Goal: Obtain resource: Download file/media

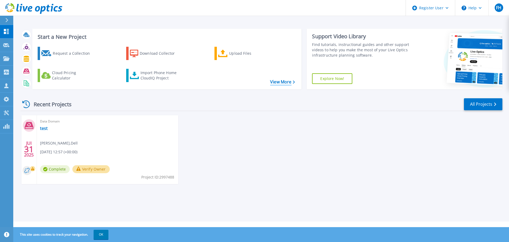
click at [285, 84] on link "View More" at bounding box center [282, 81] width 25 height 5
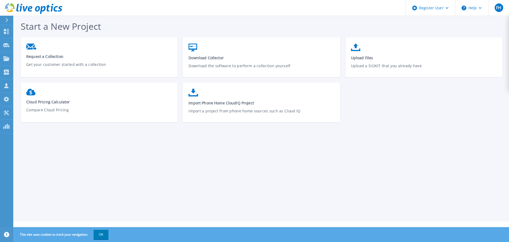
click at [30, 5] on icon at bounding box center [33, 8] width 57 height 11
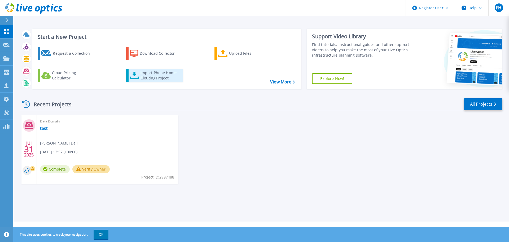
click at [151, 73] on div "Import Phone Home CloudIQ Project" at bounding box center [161, 75] width 41 height 11
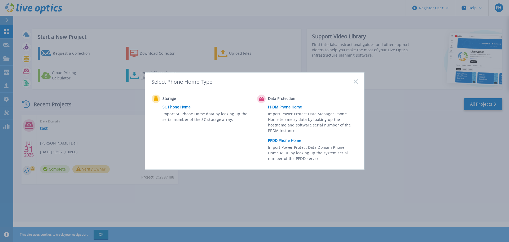
click at [289, 139] on link "PPDD Phone Home" at bounding box center [314, 140] width 92 height 8
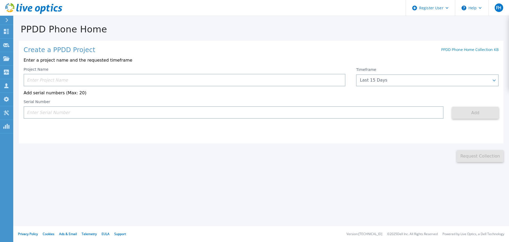
click at [144, 82] on input at bounding box center [185, 80] width 322 height 12
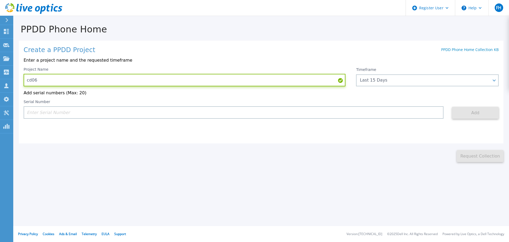
type input "cd06"
click at [117, 110] on input at bounding box center [234, 112] width 420 height 12
paste input "CKM01211105787"
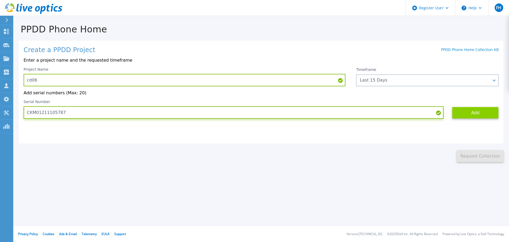
type input "CKM01211105787"
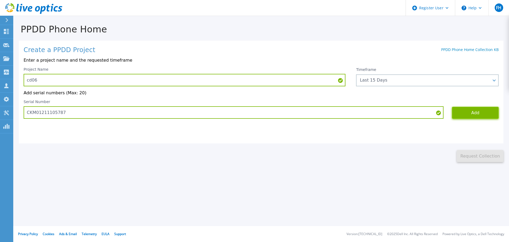
click at [477, 115] on button "Add" at bounding box center [475, 113] width 47 height 12
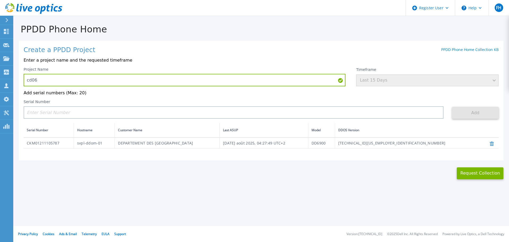
click at [154, 147] on td "DEPARTEMENT DES ALPES MARITIMES" at bounding box center [167, 142] width 105 height 11
click at [39, 146] on td "CKM01211105787" at bounding box center [49, 142] width 50 height 11
click at [485, 173] on button "Request Collection" at bounding box center [480, 173] width 47 height 12
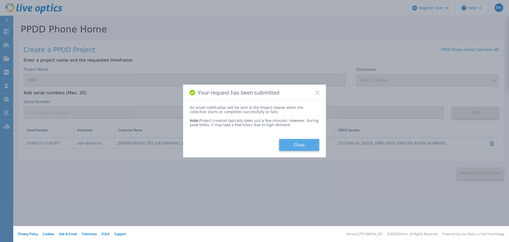
click at [299, 145] on button "Close" at bounding box center [299, 145] width 40 height 12
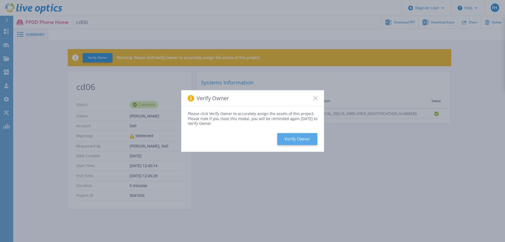
click at [296, 139] on button "Verify Owner" at bounding box center [297, 139] width 40 height 12
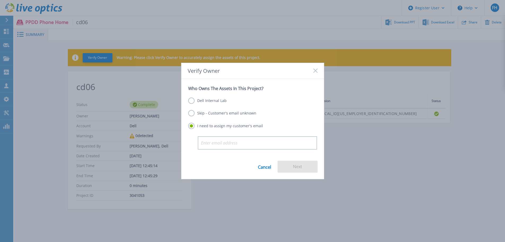
click at [191, 113] on label "Skip - Customer's email unknown" at bounding box center [222, 113] width 68 height 6
click at [0, 0] on input "Skip - Customer's email unknown" at bounding box center [0, 0] width 0 height 0
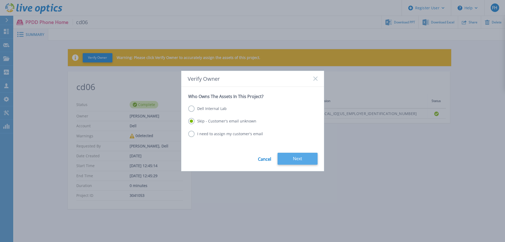
click at [307, 158] on button "Next" at bounding box center [298, 158] width 40 height 12
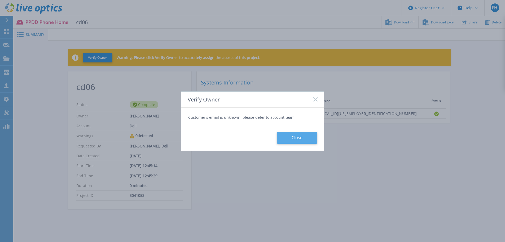
click at [306, 135] on button "Close" at bounding box center [297, 138] width 40 height 12
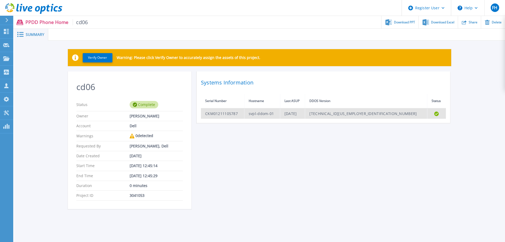
click at [256, 116] on td "svpl-ddom-01" at bounding box center [262, 113] width 36 height 10
click at [225, 113] on td "CKM01211105787" at bounding box center [222, 113] width 43 height 10
click at [397, 111] on td "[TECHNICAL_ID][US_EMPLOYER_IDENTIFICATION_NUMBER]" at bounding box center [366, 113] width 122 height 10
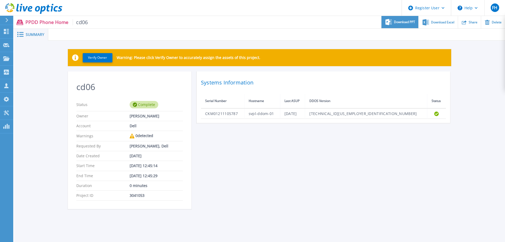
click at [396, 23] on span "Download PPT" at bounding box center [404, 21] width 21 height 3
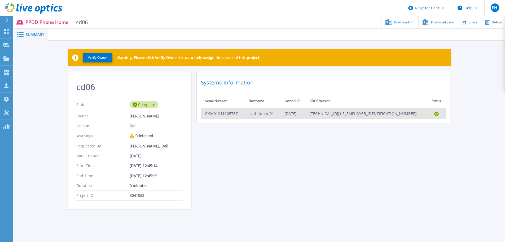
click at [305, 115] on td "[DATE]" at bounding box center [292, 113] width 25 height 10
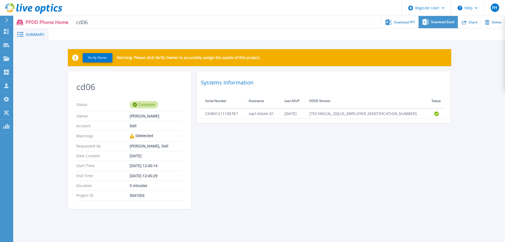
click at [435, 23] on span "Download Excel" at bounding box center [442, 21] width 23 height 3
click at [439, 7] on div "Register User" at bounding box center [426, 8] width 49 height 16
click at [28, 84] on div "Verify Owner Warning: Please click Verify Owner to accurately assign the assets…" at bounding box center [259, 132] width 491 height 182
